Goal: Task Accomplishment & Management: Use online tool/utility

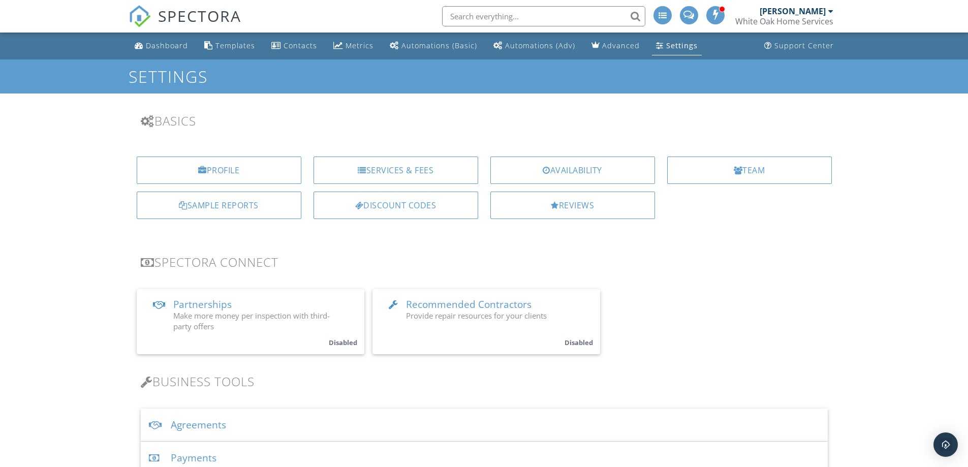
click at [781, 18] on div "White Oak Home Services" at bounding box center [784, 21] width 98 height 10
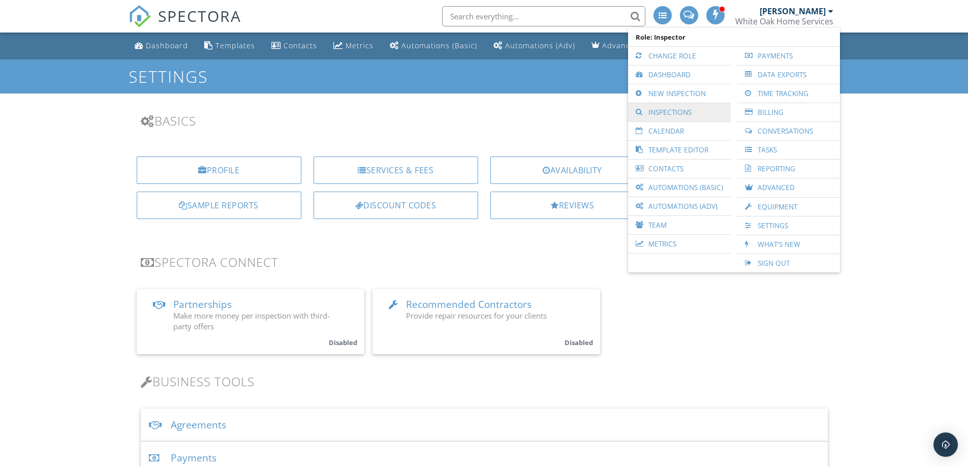
click at [693, 107] on link "Inspections" at bounding box center [679, 112] width 92 height 18
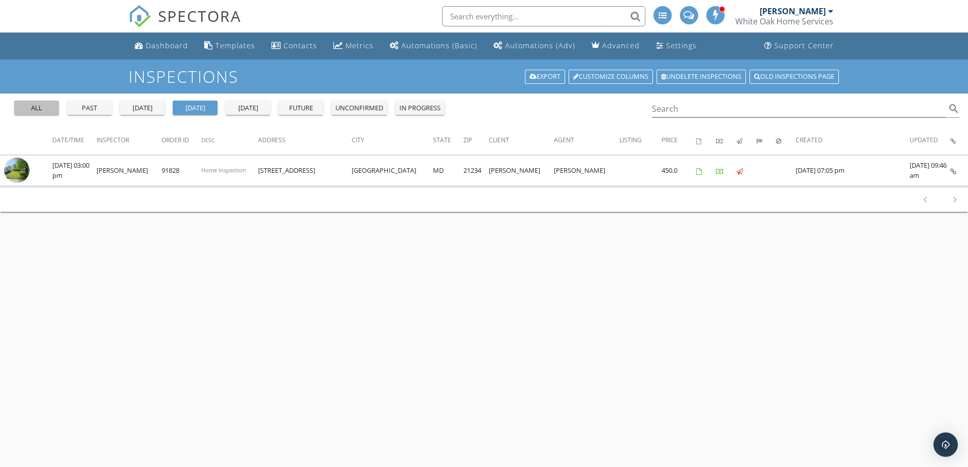
click at [48, 114] on button "all" at bounding box center [36, 108] width 45 height 14
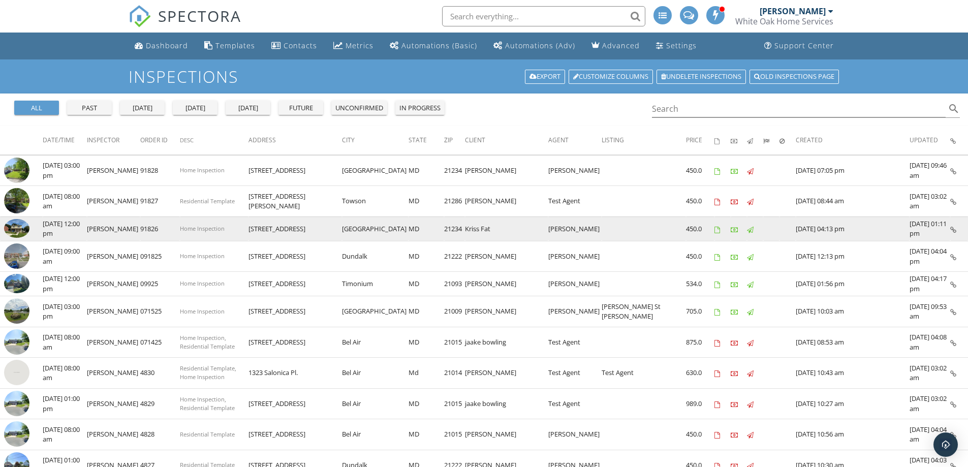
click at [21, 231] on img at bounding box center [16, 228] width 25 height 19
click at [19, 229] on img at bounding box center [16, 228] width 25 height 19
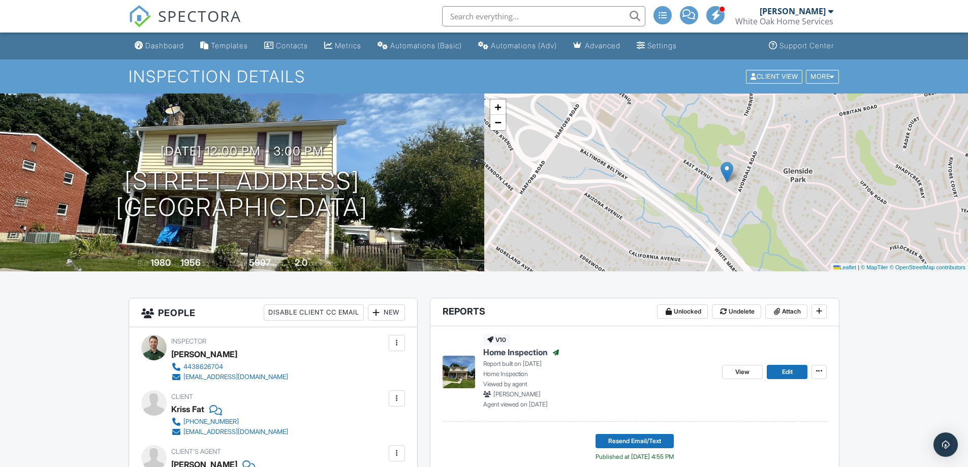
click at [785, 24] on div "White Oak Home Services" at bounding box center [784, 21] width 98 height 10
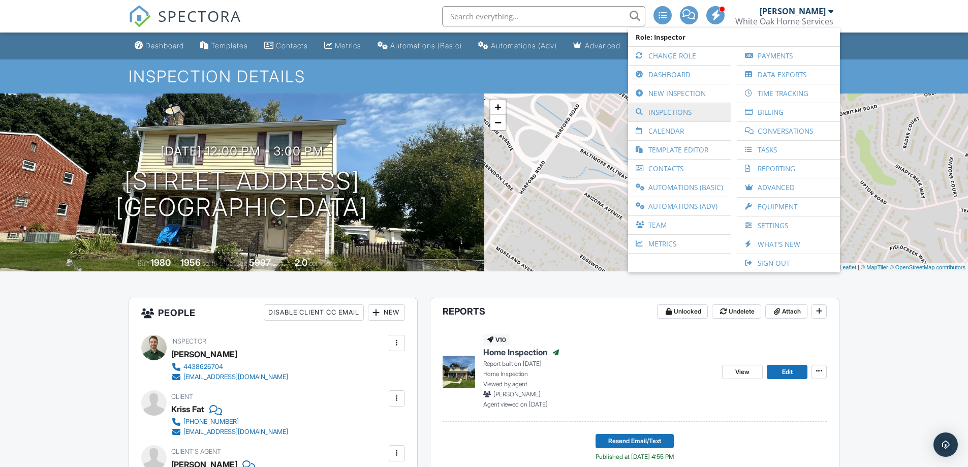
click at [692, 108] on link "Inspections" at bounding box center [679, 112] width 92 height 18
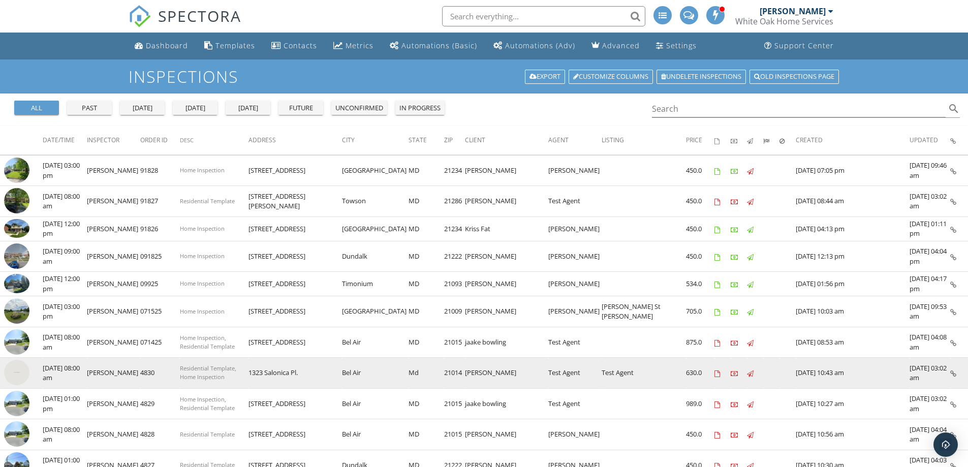
click at [204, 374] on span "Residential Template, Home Inspection" at bounding box center [208, 372] width 56 height 16
click at [951, 372] on icon at bounding box center [953, 373] width 6 height 7
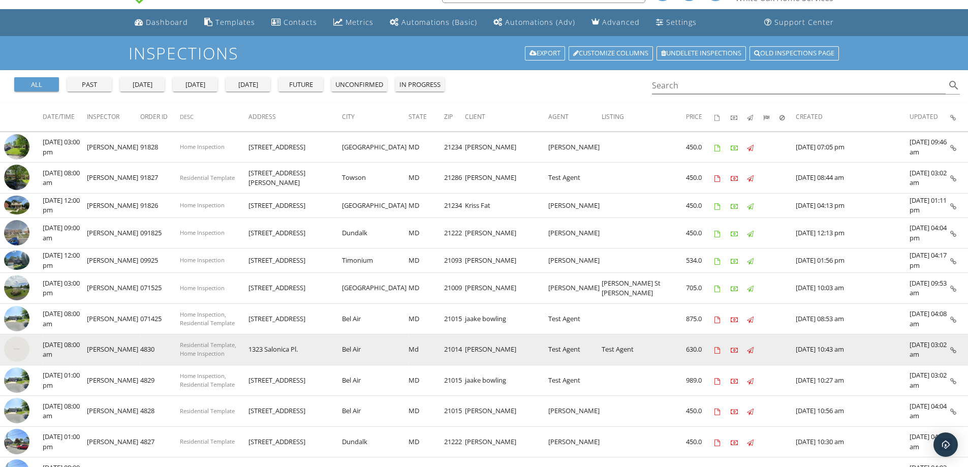
scroll to position [4, 0]
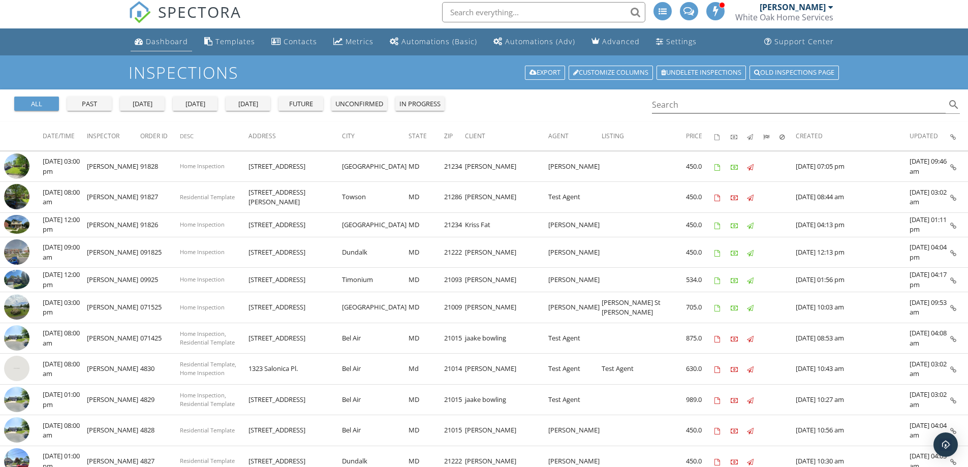
click at [182, 45] on div "Dashboard" at bounding box center [167, 42] width 42 height 10
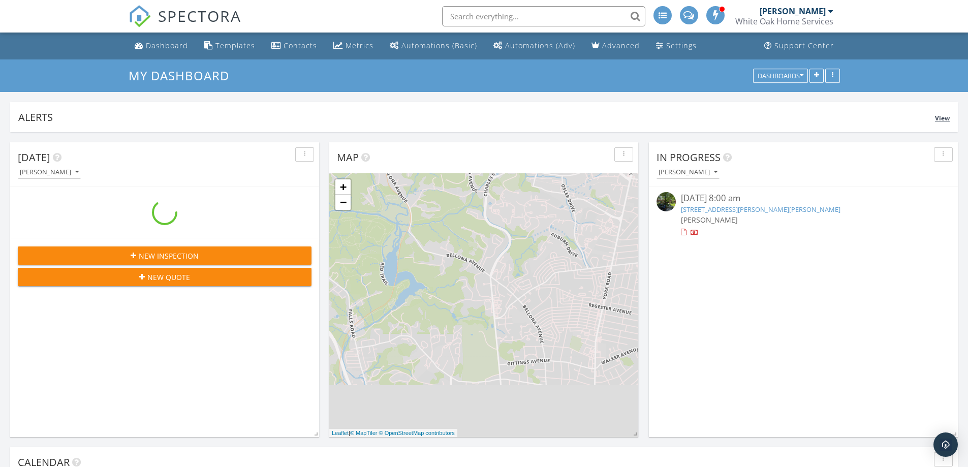
scroll to position [940, 983]
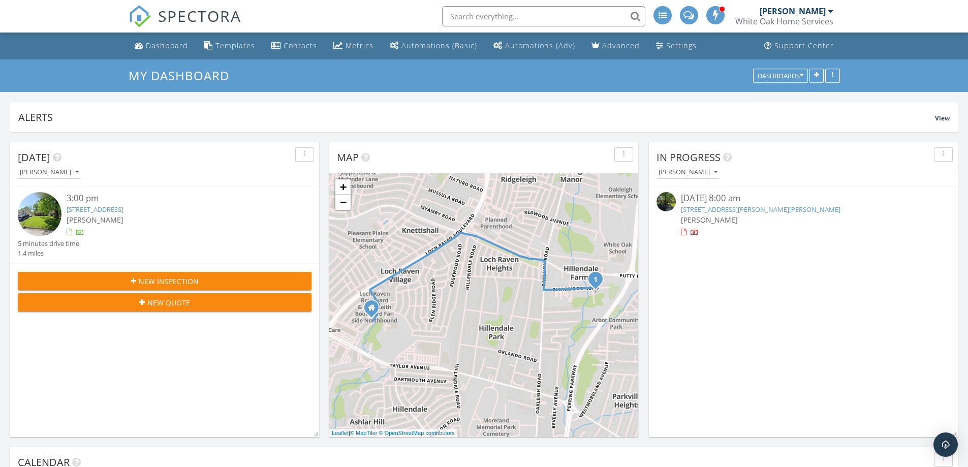
click at [151, 223] on div "[PERSON_NAME]" at bounding box center [177, 219] width 220 height 11
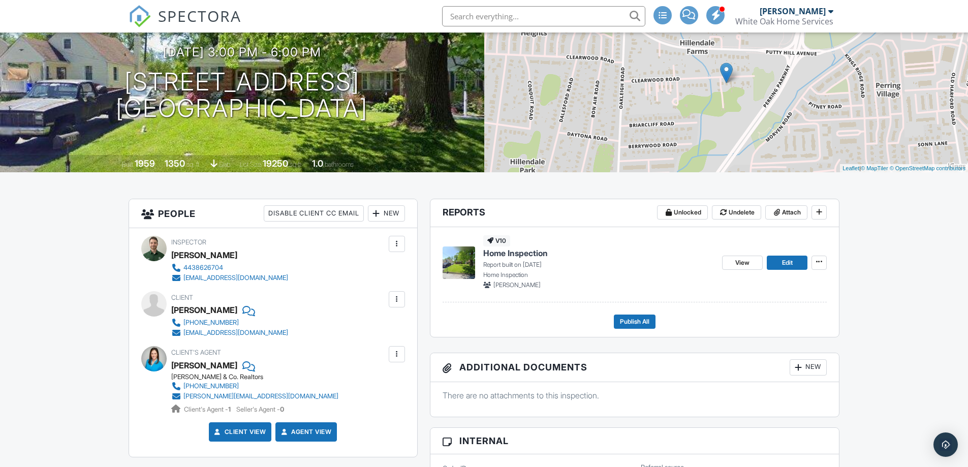
scroll to position [102, 0]
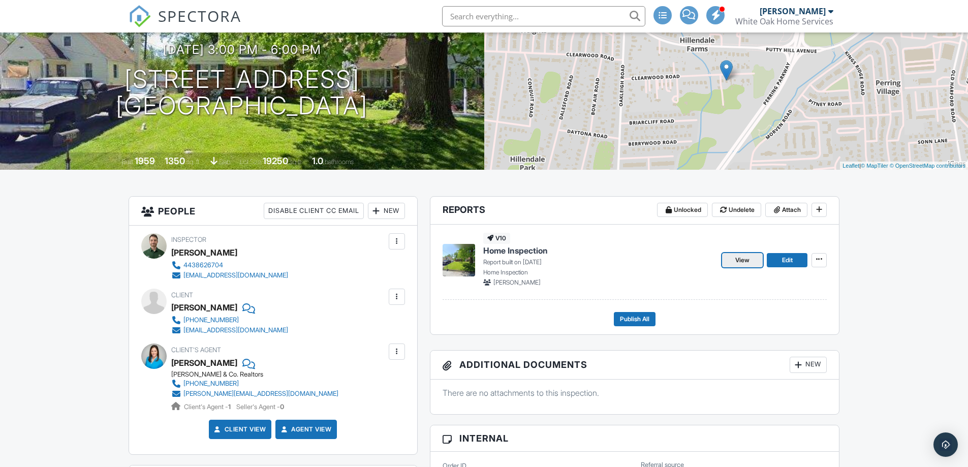
click at [746, 265] on link "View" at bounding box center [742, 260] width 41 height 14
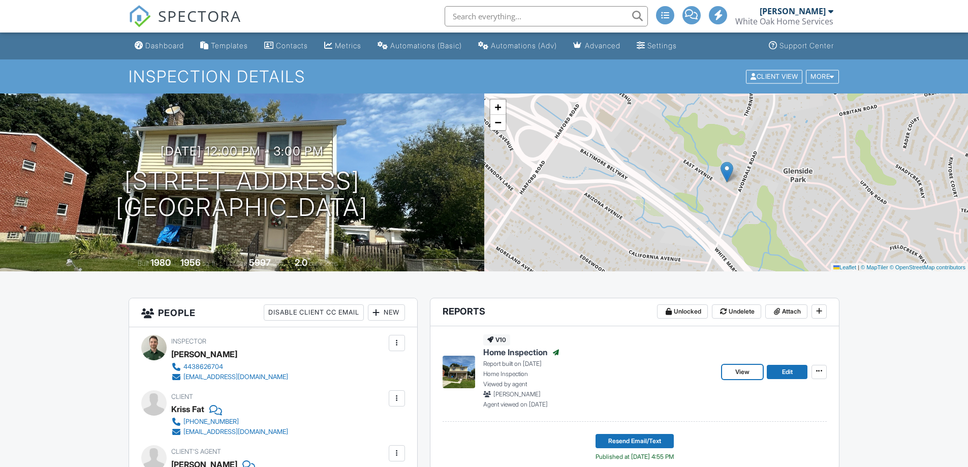
click at [741, 372] on span "View" at bounding box center [742, 372] width 14 height 10
